Goal: Task Accomplishment & Management: Manage account settings

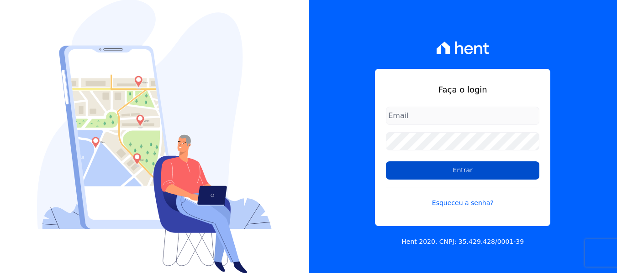
type input "[EMAIL_ADDRESS][DOMAIN_NAME]"
click at [462, 173] on input "Entrar" at bounding box center [462, 171] width 153 height 18
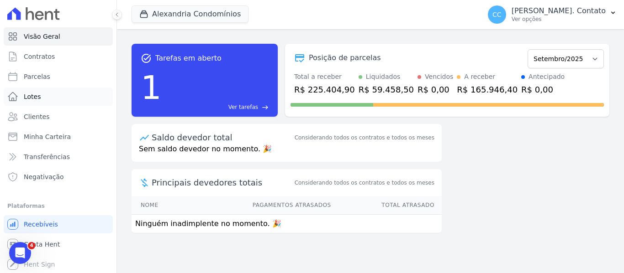
click at [44, 103] on link "Lotes" at bounding box center [58, 97] width 109 height 18
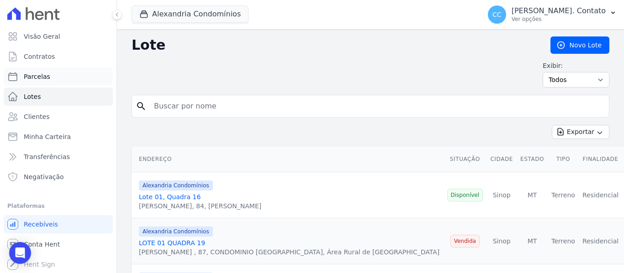
click at [49, 79] on link "Parcelas" at bounding box center [58, 77] width 109 height 18
click at [163, 104] on input "search" at bounding box center [376, 106] width 456 height 18
select select
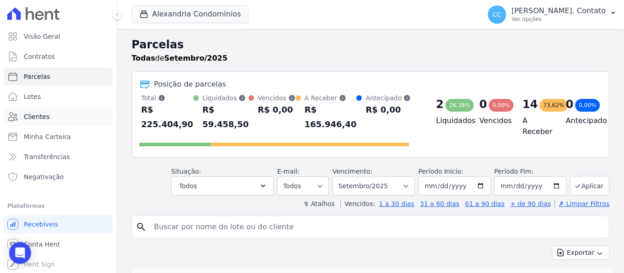
click at [57, 119] on link "Clientes" at bounding box center [58, 117] width 109 height 18
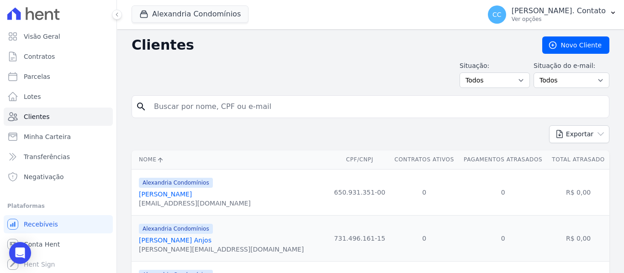
click at [173, 112] on input "search" at bounding box center [376, 107] width 456 height 18
type input "L.V.G"
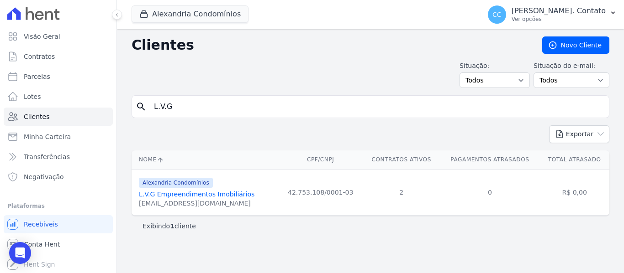
click at [180, 192] on link "L.V.G Empreendimentos Imobiliários" at bounding box center [196, 194] width 115 height 7
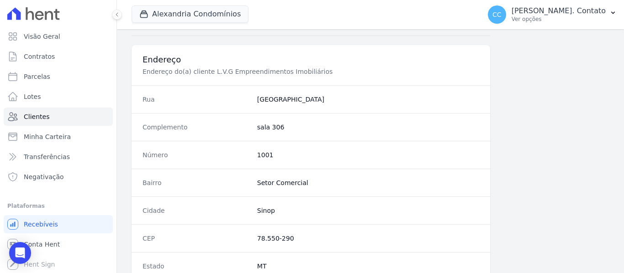
scroll to position [623, 0]
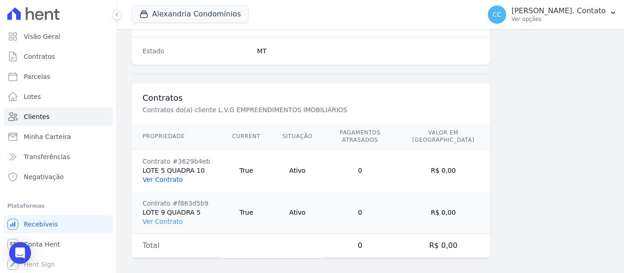
click at [164, 176] on link "Ver Contrato" at bounding box center [162, 179] width 40 height 7
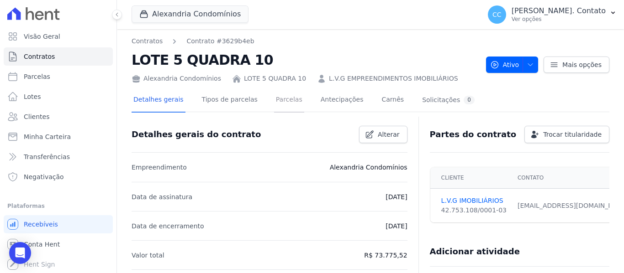
click at [281, 98] on link "Parcelas" at bounding box center [289, 101] width 30 height 24
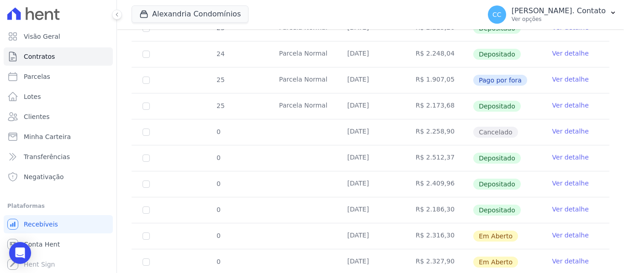
scroll to position [274, 0]
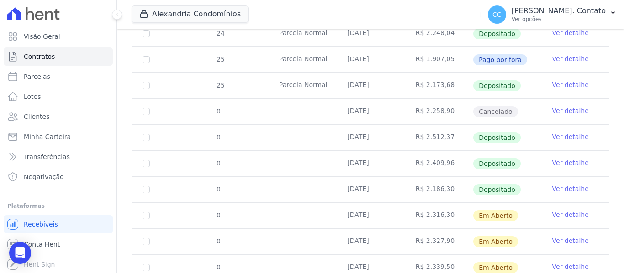
click at [561, 210] on link "Ver detalhe" at bounding box center [570, 214] width 37 height 9
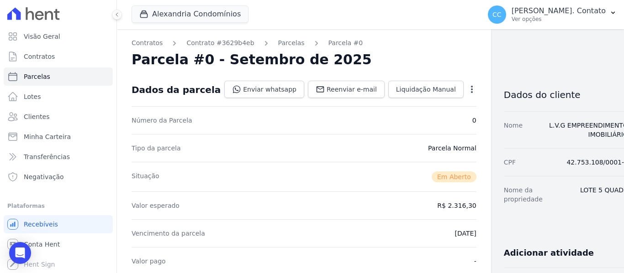
scroll to position [228, 0]
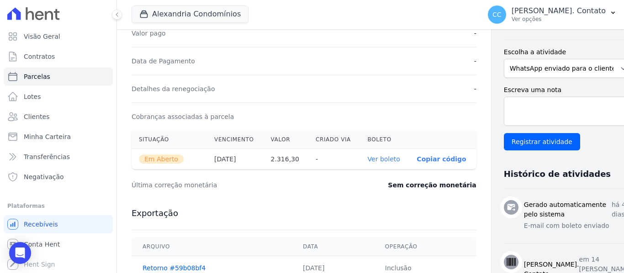
click at [367, 159] on link "Ver boleto" at bounding box center [383, 159] width 32 height 7
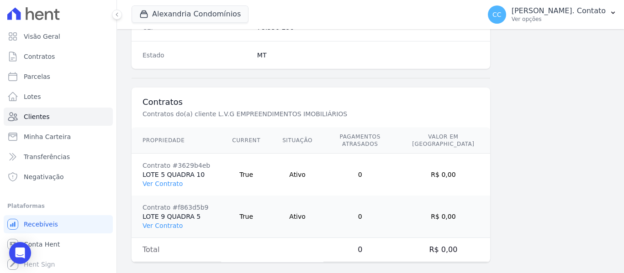
scroll to position [623, 0]
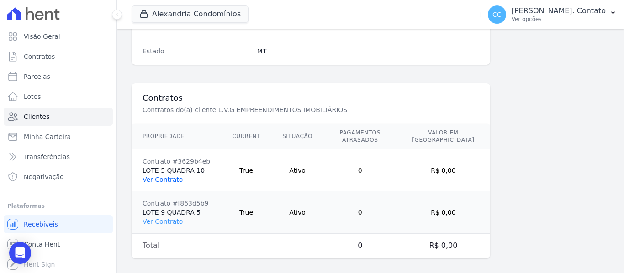
click at [165, 176] on link "Ver Contrato" at bounding box center [162, 179] width 40 height 7
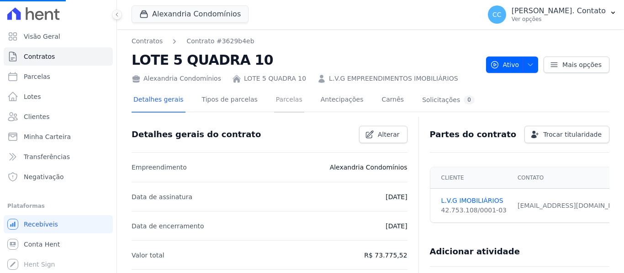
click at [275, 99] on link "Parcelas" at bounding box center [289, 101] width 30 height 24
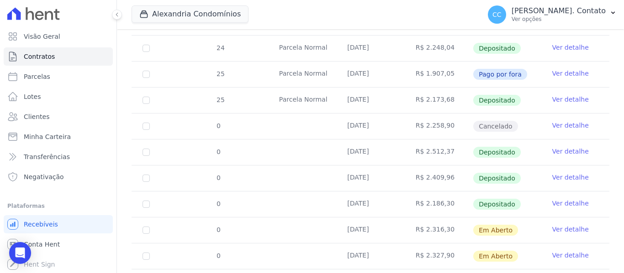
scroll to position [166, 0]
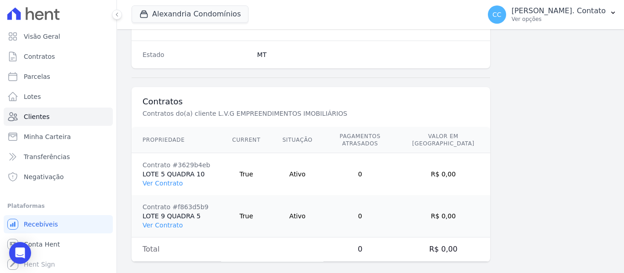
scroll to position [623, 0]
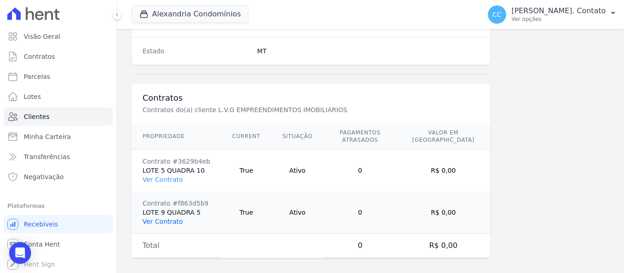
click at [176, 218] on link "Ver Contrato" at bounding box center [162, 221] width 40 height 7
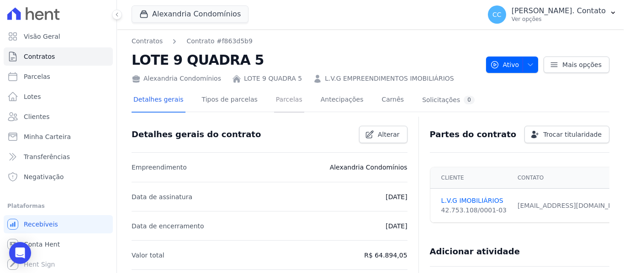
click at [274, 105] on link "Parcelas" at bounding box center [289, 101] width 30 height 24
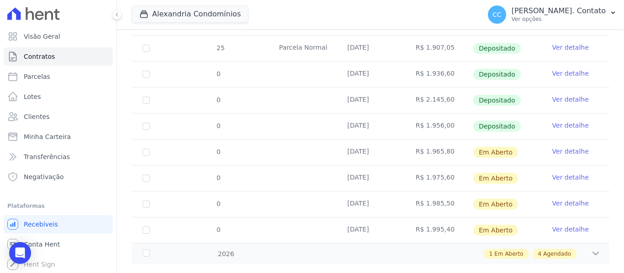
scroll to position [297, 0]
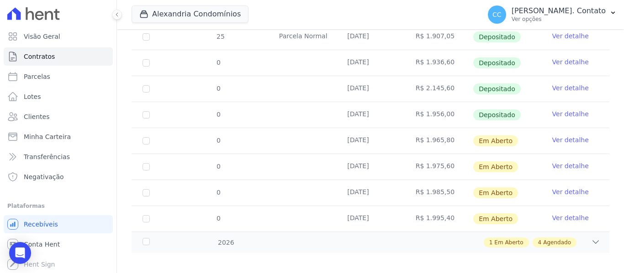
click at [565, 136] on link "Ver detalhe" at bounding box center [570, 140] width 37 height 9
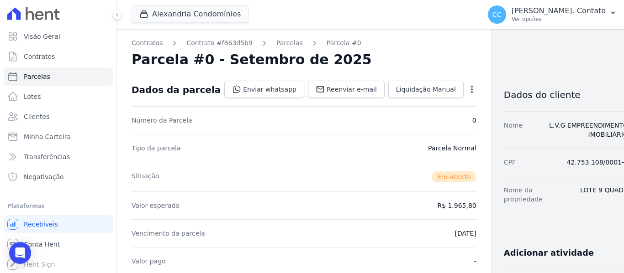
scroll to position [228, 0]
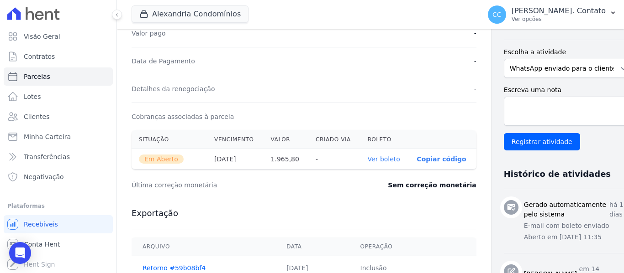
click at [367, 159] on link "Ver boleto" at bounding box center [383, 159] width 32 height 7
click at [25, 73] on span "Parcelas" at bounding box center [37, 76] width 26 height 9
select select
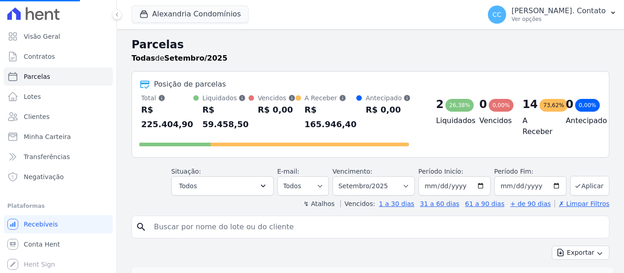
select select
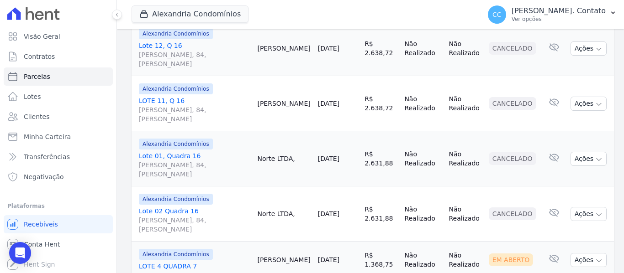
scroll to position [456, 0]
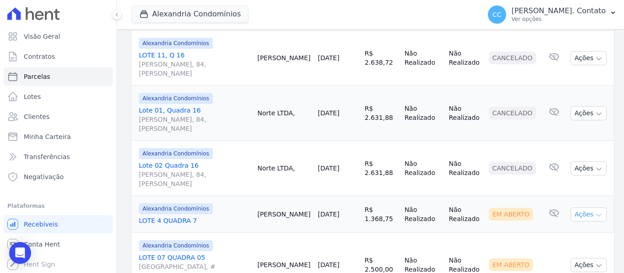
click at [595, 212] on icon "button" at bounding box center [598, 215] width 7 height 7
click at [567, 227] on link "Ver boleto" at bounding box center [580, 235] width 88 height 17
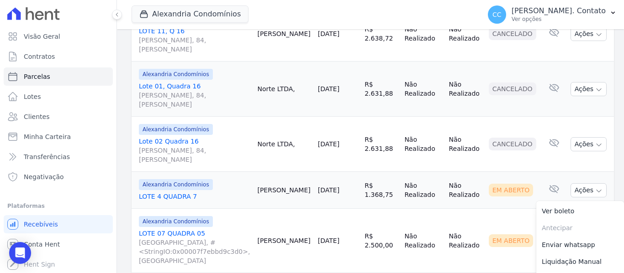
scroll to position [502, 0]
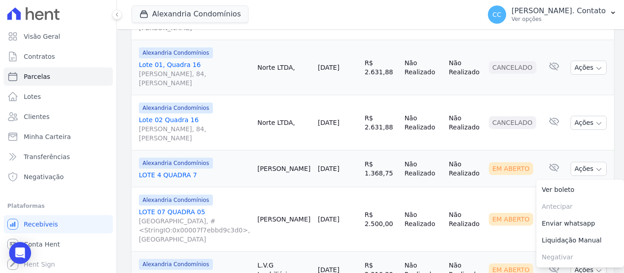
click at [435, 188] on td "Não Realizado" at bounding box center [422, 220] width 44 height 64
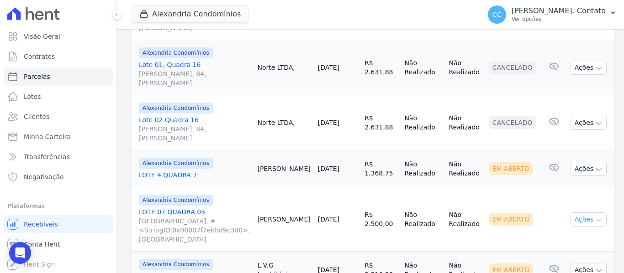
click at [595, 217] on icon "button" at bounding box center [598, 220] width 7 height 7
click at [560, 232] on link "Ver boleto" at bounding box center [580, 240] width 88 height 17
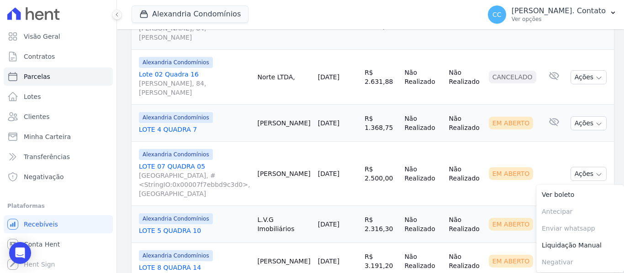
scroll to position [593, 0]
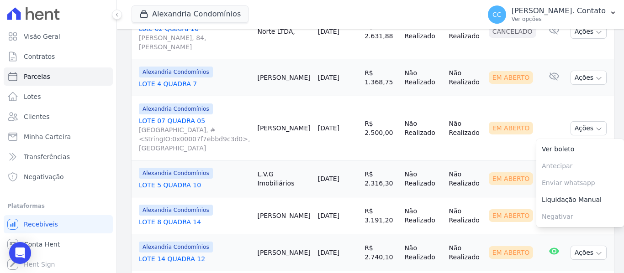
click at [485, 198] on td "Em Aberto" at bounding box center [513, 216] width 56 height 37
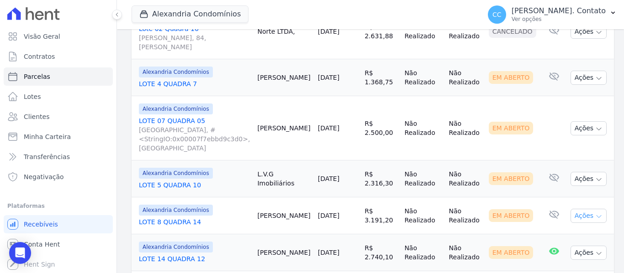
click at [595, 213] on icon "button" at bounding box center [598, 216] width 7 height 7
click at [561, 229] on link "Ver boleto" at bounding box center [580, 237] width 88 height 17
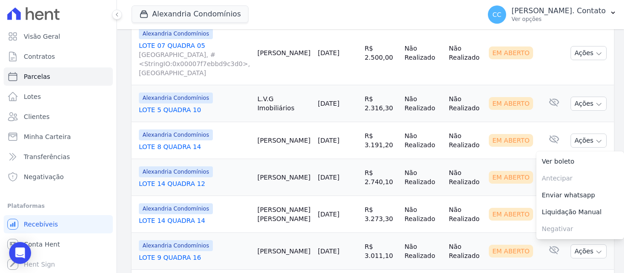
scroll to position [685, 0]
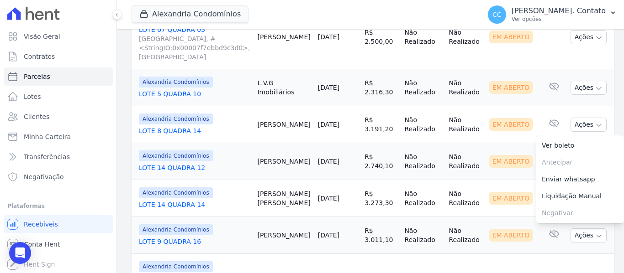
click at [379, 143] on td "R$ 2.740,10" at bounding box center [381, 161] width 40 height 37
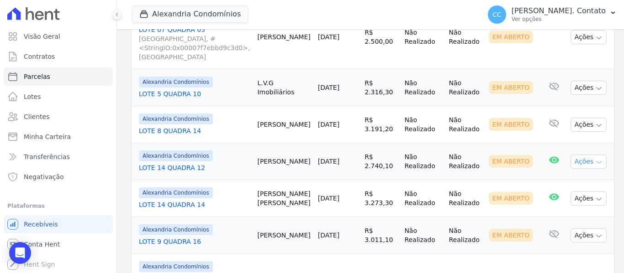
click at [592, 155] on button "Ações" at bounding box center [588, 162] width 37 height 14
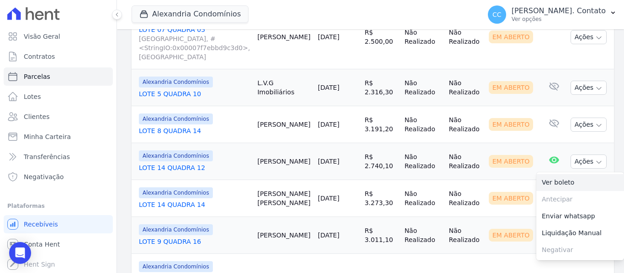
click at [566, 174] on link "Ver boleto" at bounding box center [580, 182] width 88 height 17
click at [347, 217] on td "[DATE]" at bounding box center [337, 235] width 47 height 37
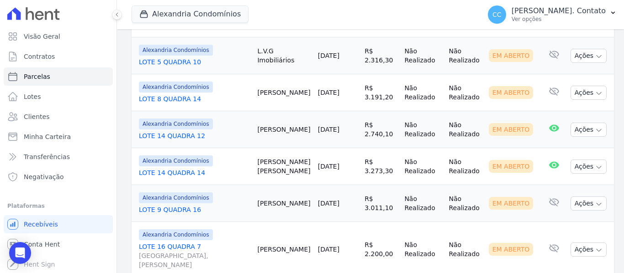
scroll to position [730, 0]
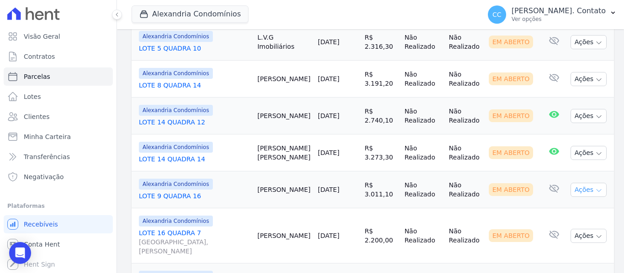
click at [593, 183] on button "Ações" at bounding box center [588, 190] width 37 height 14
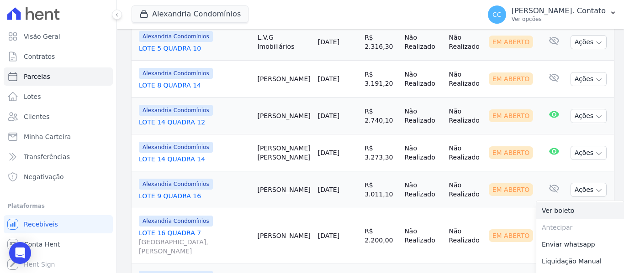
click at [559, 203] on link "Ver boleto" at bounding box center [580, 211] width 88 height 17
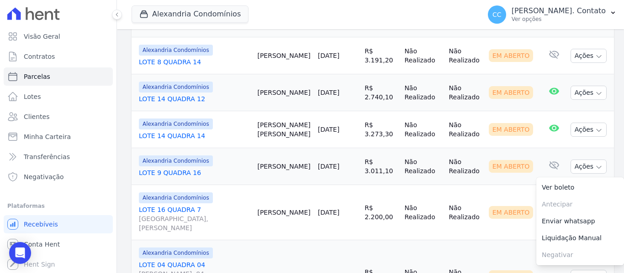
scroll to position [776, 0]
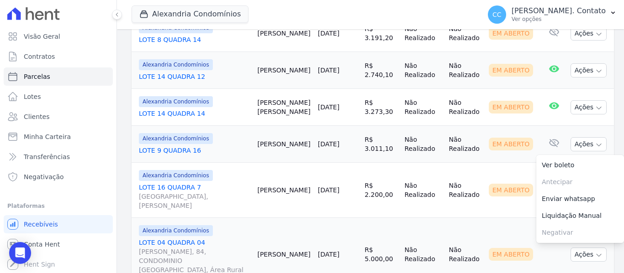
click at [489, 163] on td "Em Aberto" at bounding box center [513, 190] width 56 height 55
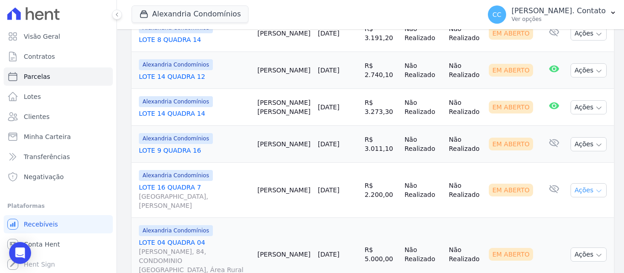
click at [595, 188] on icon "button" at bounding box center [598, 191] width 7 height 7
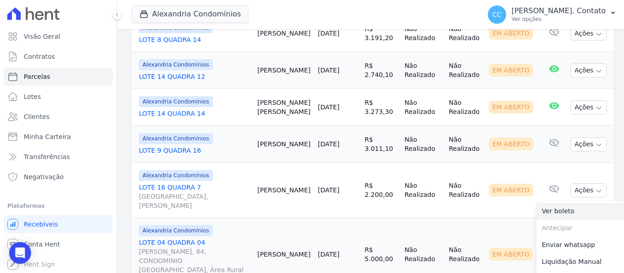
click at [557, 203] on link "Ver boleto" at bounding box center [580, 211] width 88 height 17
click at [345, 218] on td "[DATE]" at bounding box center [337, 254] width 47 height 73
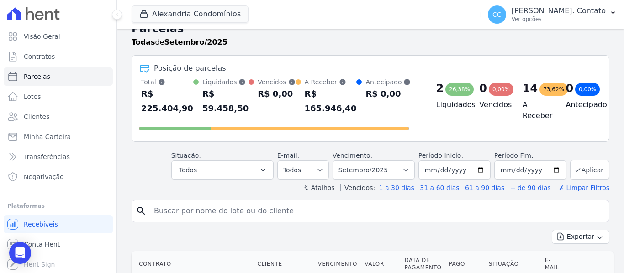
scroll to position [0, 0]
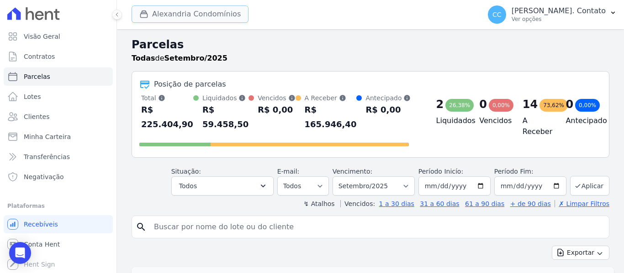
click at [223, 19] on button "Alexandria Condomínios" at bounding box center [189, 13] width 117 height 17
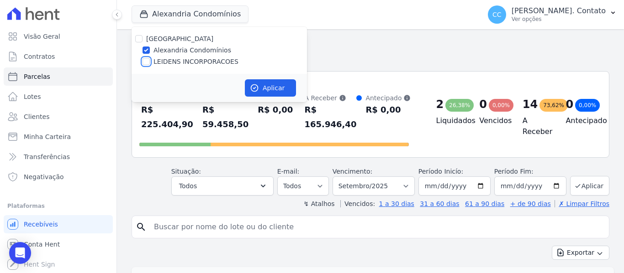
click at [147, 58] on input "LEIDENS INCORPORACOES" at bounding box center [145, 61] width 7 height 7
checkbox input "true"
click at [282, 86] on button "Aplicar" at bounding box center [270, 87] width 51 height 17
select select
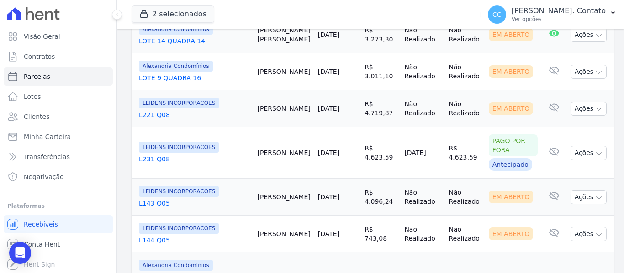
scroll to position [657, 0]
